Goal: Check status: Verify the current state of an ongoing process or item

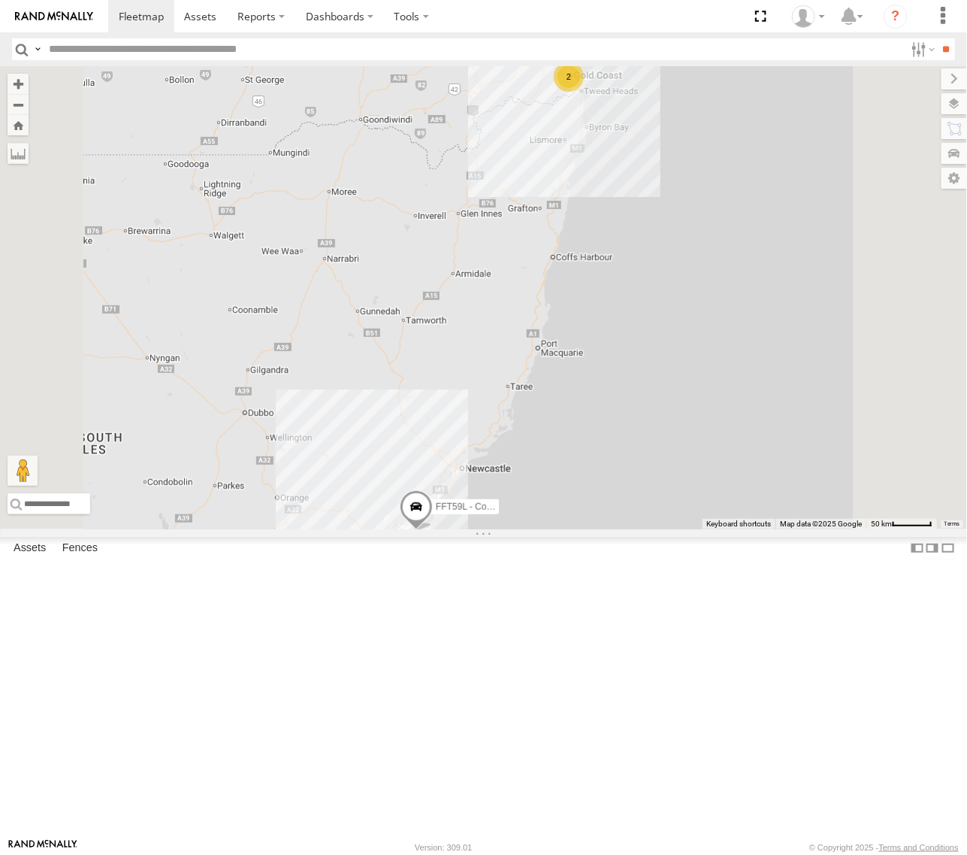
click at [793, 529] on div "2 FFT59L - Corolla Hatch 2 2" at bounding box center [483, 297] width 967 height 463
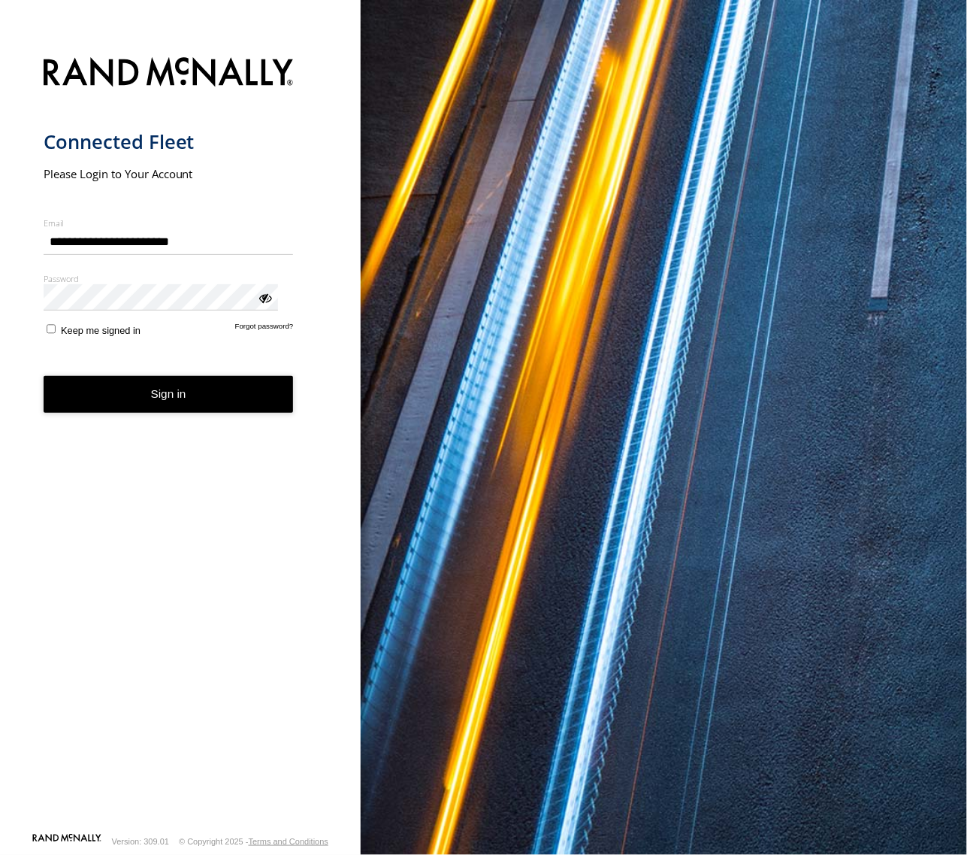
click at [159, 376] on button "Sign in" at bounding box center [169, 394] width 250 height 37
